Goal: Check status: Check status

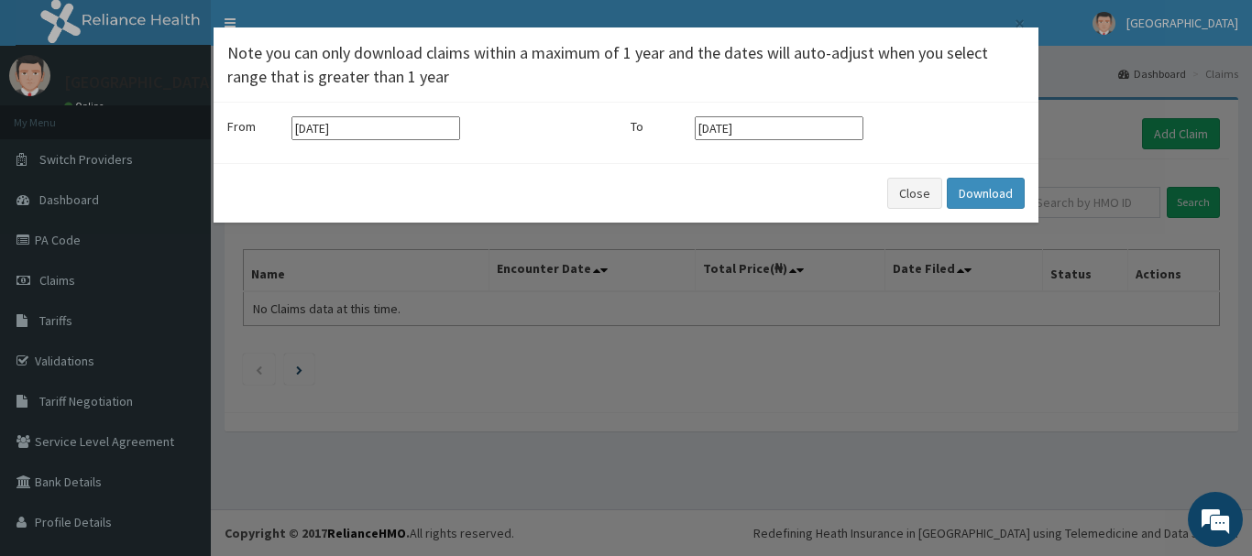
click at [60, 235] on div "× Note you can only download claims within a maximum of 1 year and the dates wi…" at bounding box center [626, 278] width 1252 height 556
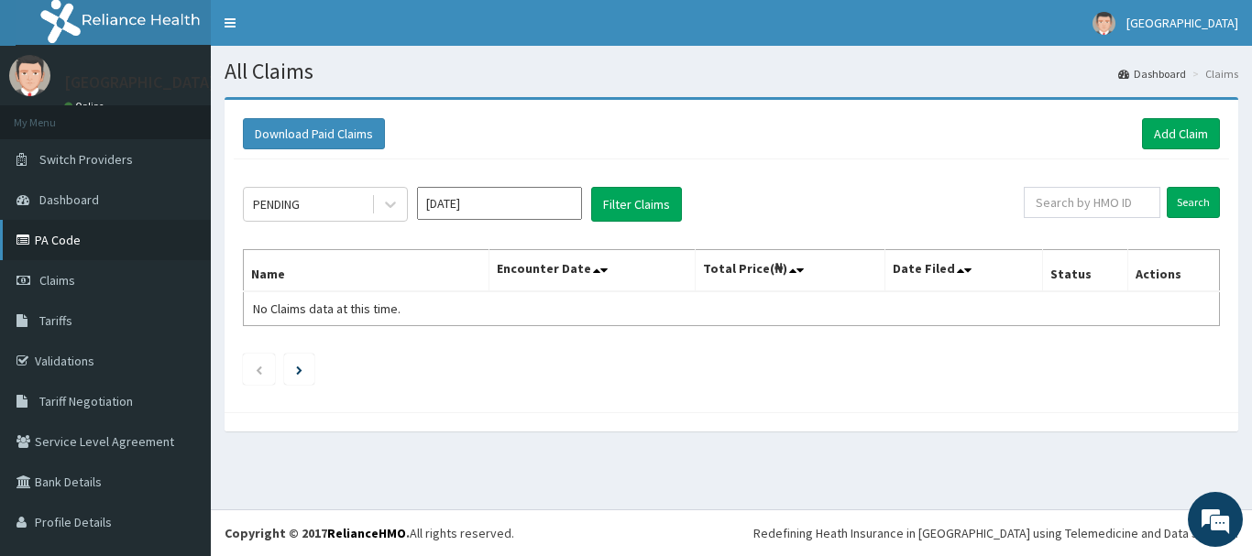
click at [107, 252] on link "PA Code" at bounding box center [105, 240] width 211 height 40
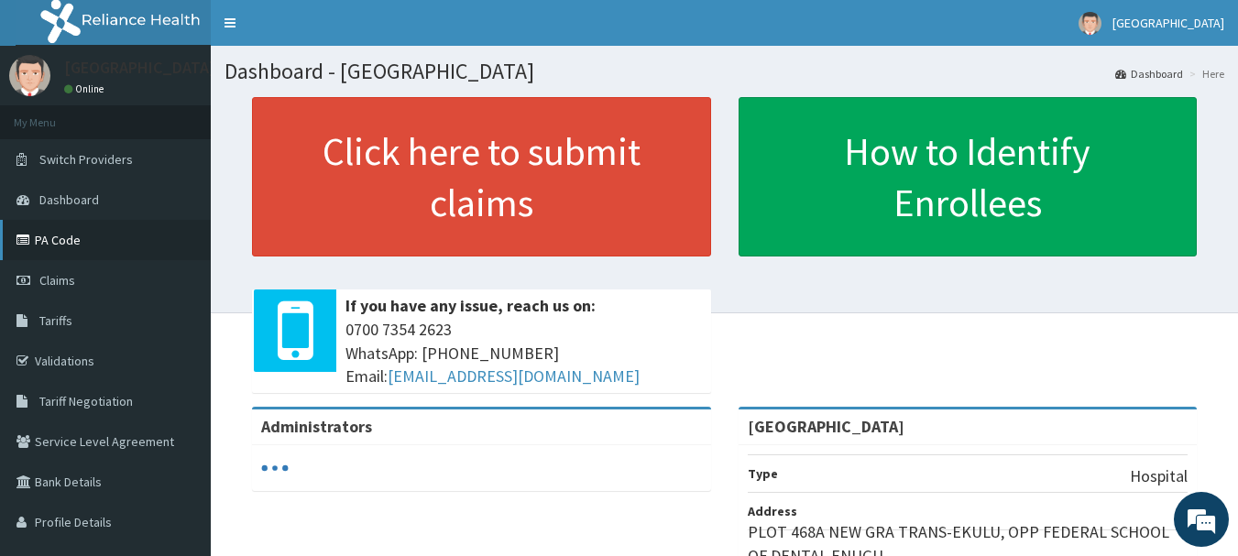
click at [95, 237] on link "PA Code" at bounding box center [105, 240] width 211 height 40
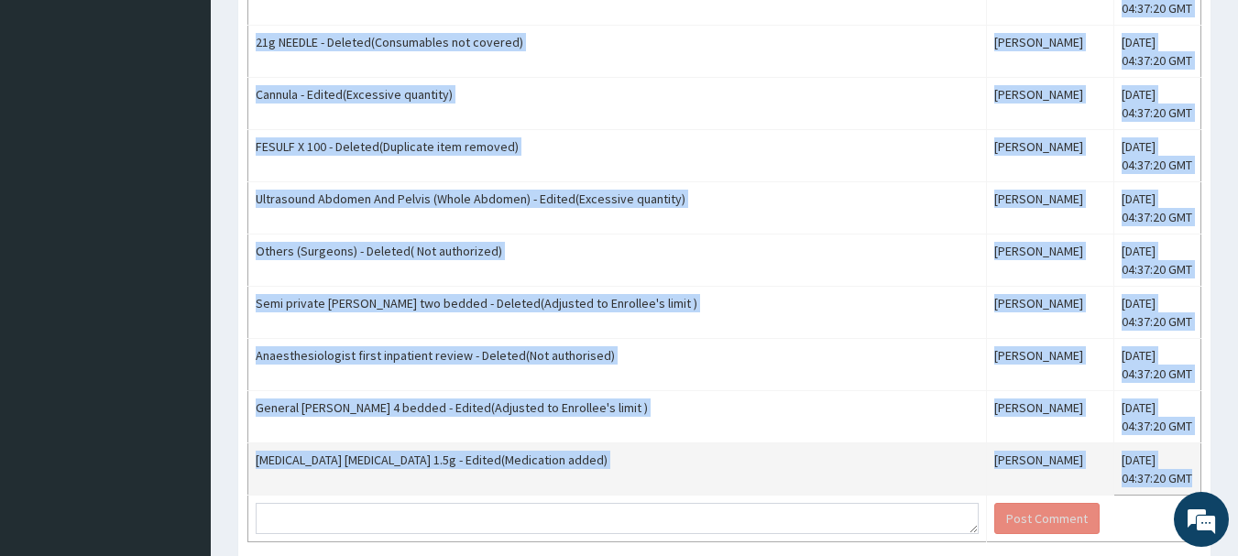
scroll to position [1972, 0]
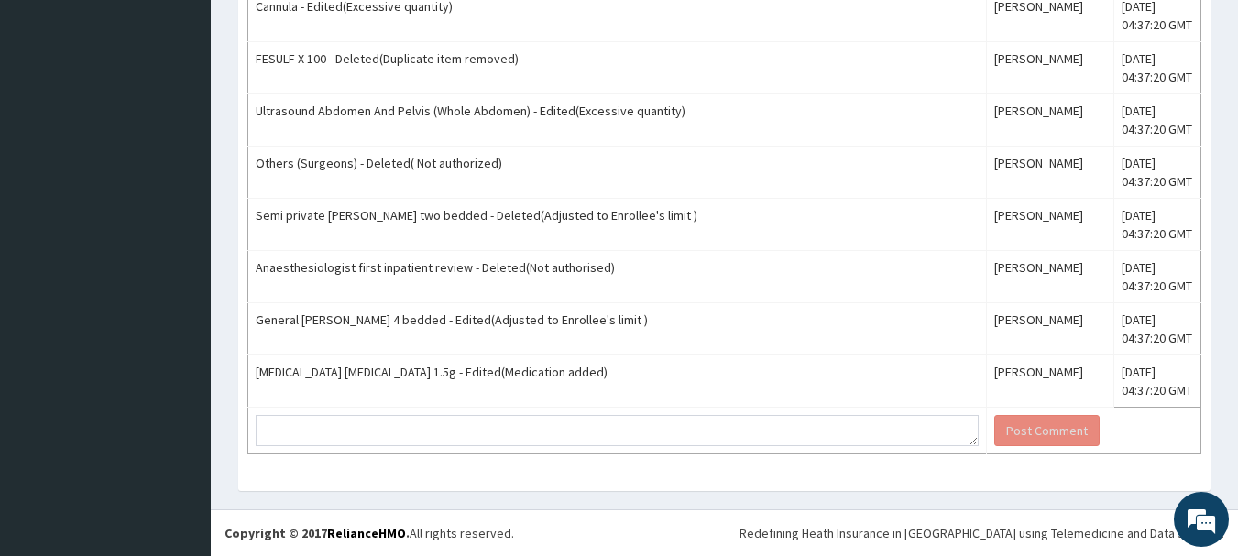
drag, startPoint x: 245, startPoint y: 191, endPoint x: 1193, endPoint y: 440, distance: 980.1
copy div "HMO ID ICN/10216/B (Izuogu Grace Odinakacukwu) PA Code / Prescription Code PA/E…"
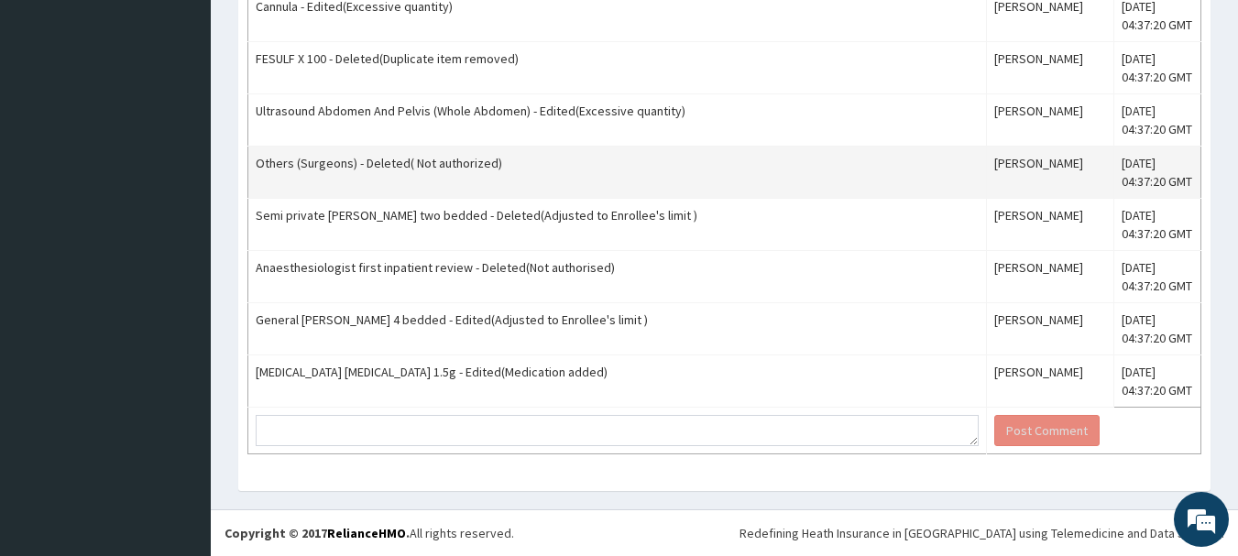
click at [849, 168] on td "Others (Surgeons) - Deleted( Not authorized)" at bounding box center [617, 173] width 739 height 52
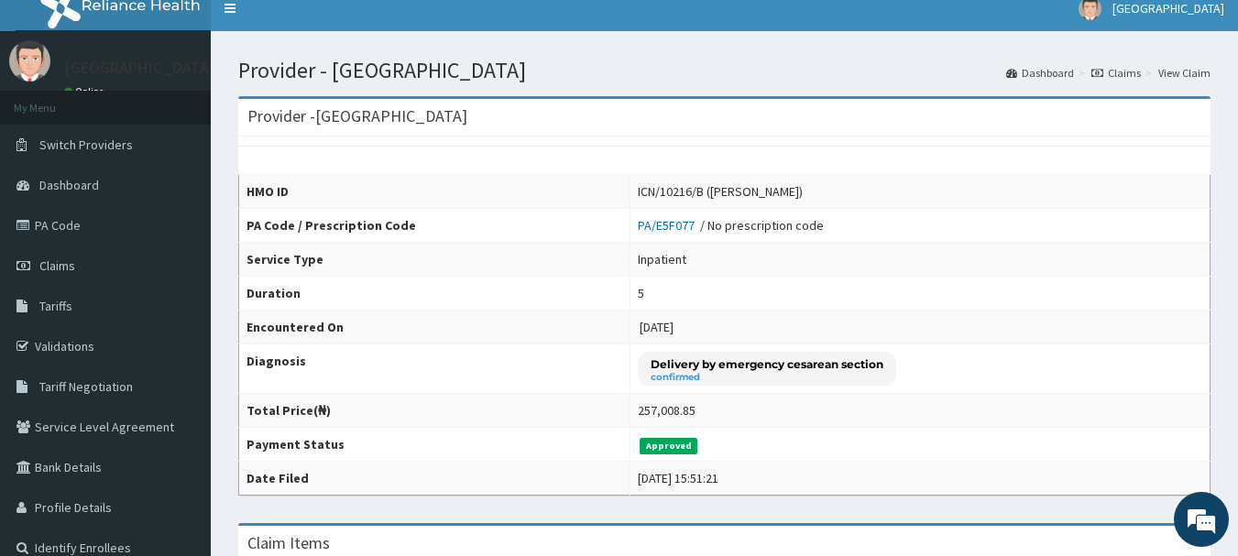
scroll to position [0, 0]
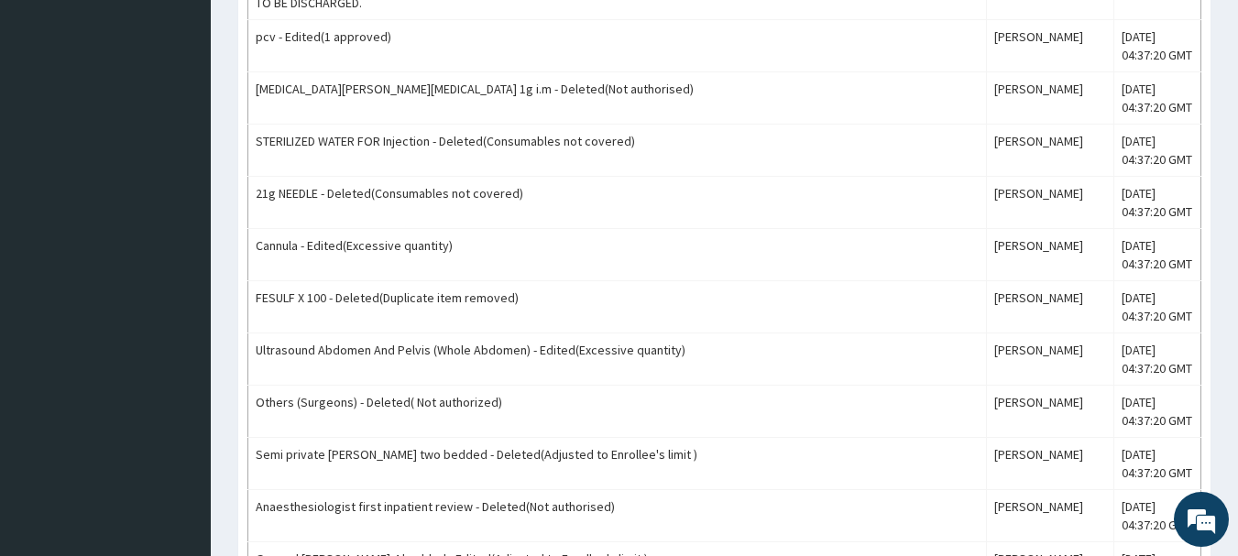
scroll to position [1972, 0]
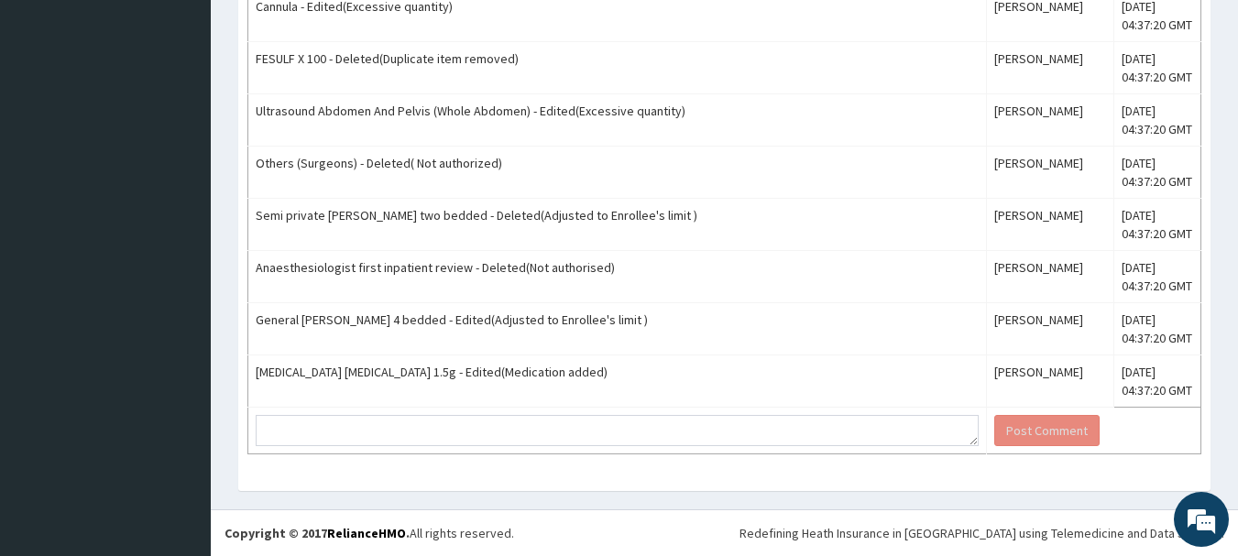
scroll to position [1972, 0]
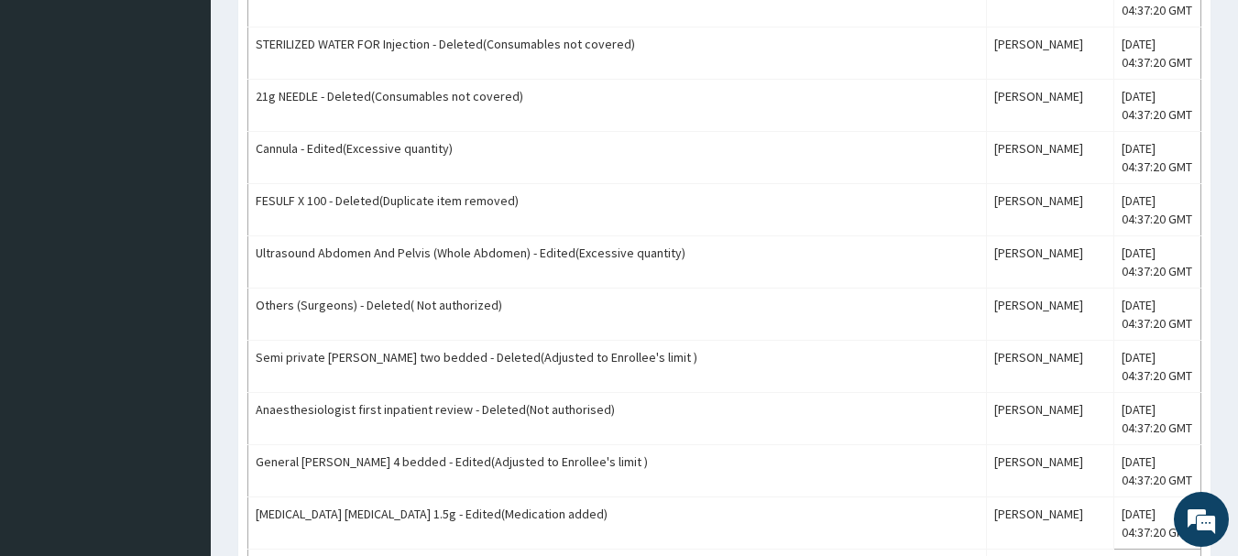
scroll to position [1972, 0]
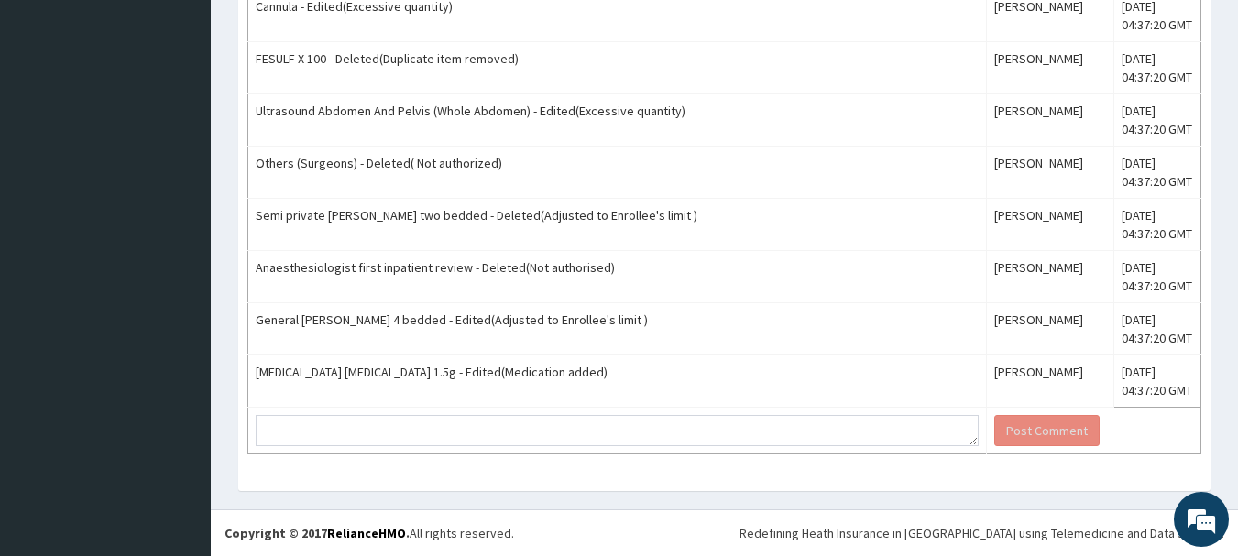
drag, startPoint x: 1249, startPoint y: 89, endPoint x: 1251, endPoint y: 536, distance: 447.4
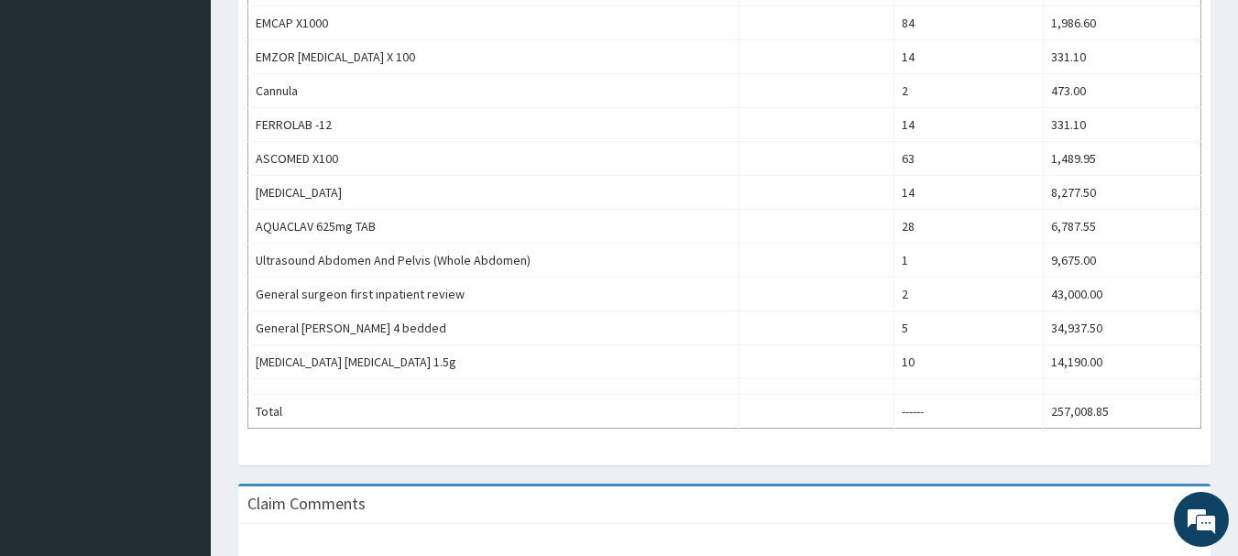
scroll to position [987, 0]
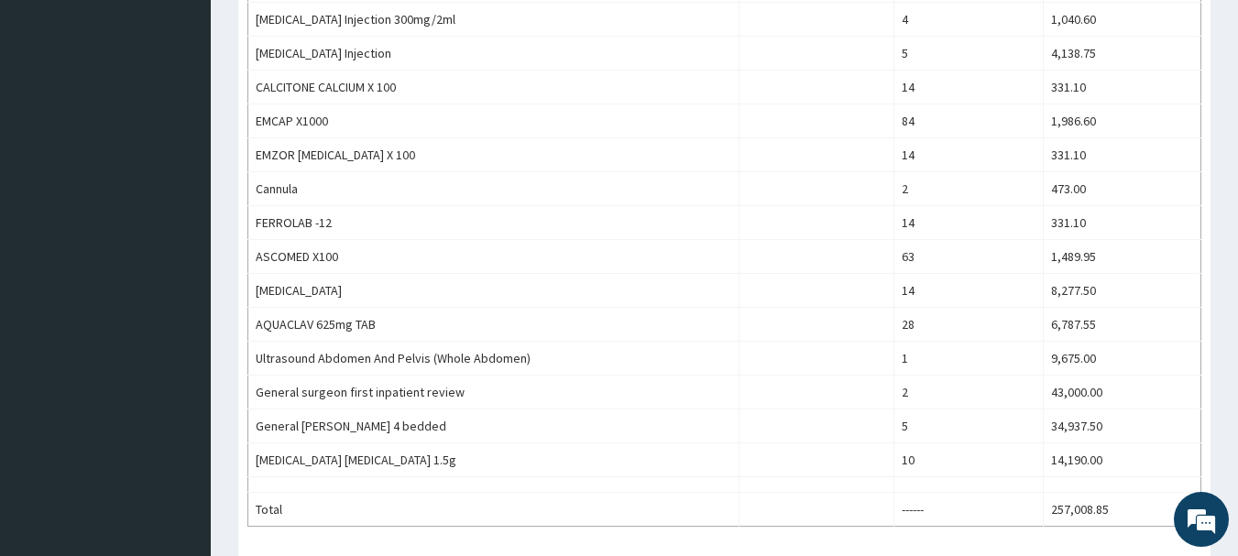
drag, startPoint x: 1247, startPoint y: 179, endPoint x: 1220, endPoint y: 282, distance: 106.9
click at [1220, 282] on html "R EL Toggle navigation [GEOGRAPHIC_DATA] - [EMAIL_ADDRESS][DOMAIN_NAME] Member …" at bounding box center [619, 277] width 1238 height 2528
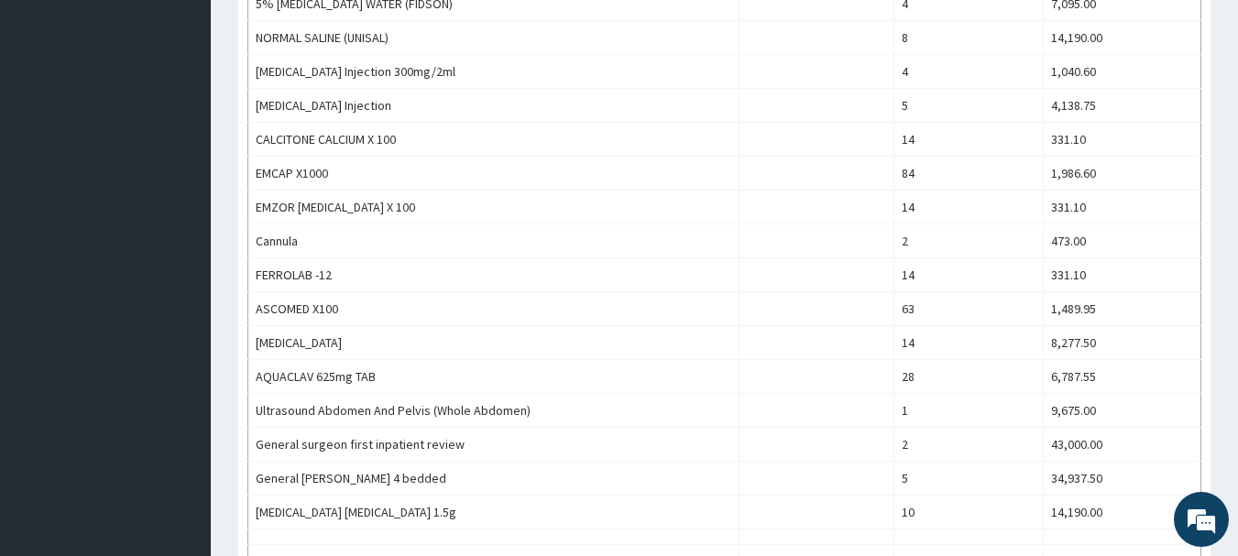
scroll to position [918, 0]
